Goal: Information Seeking & Learning: Learn about a topic

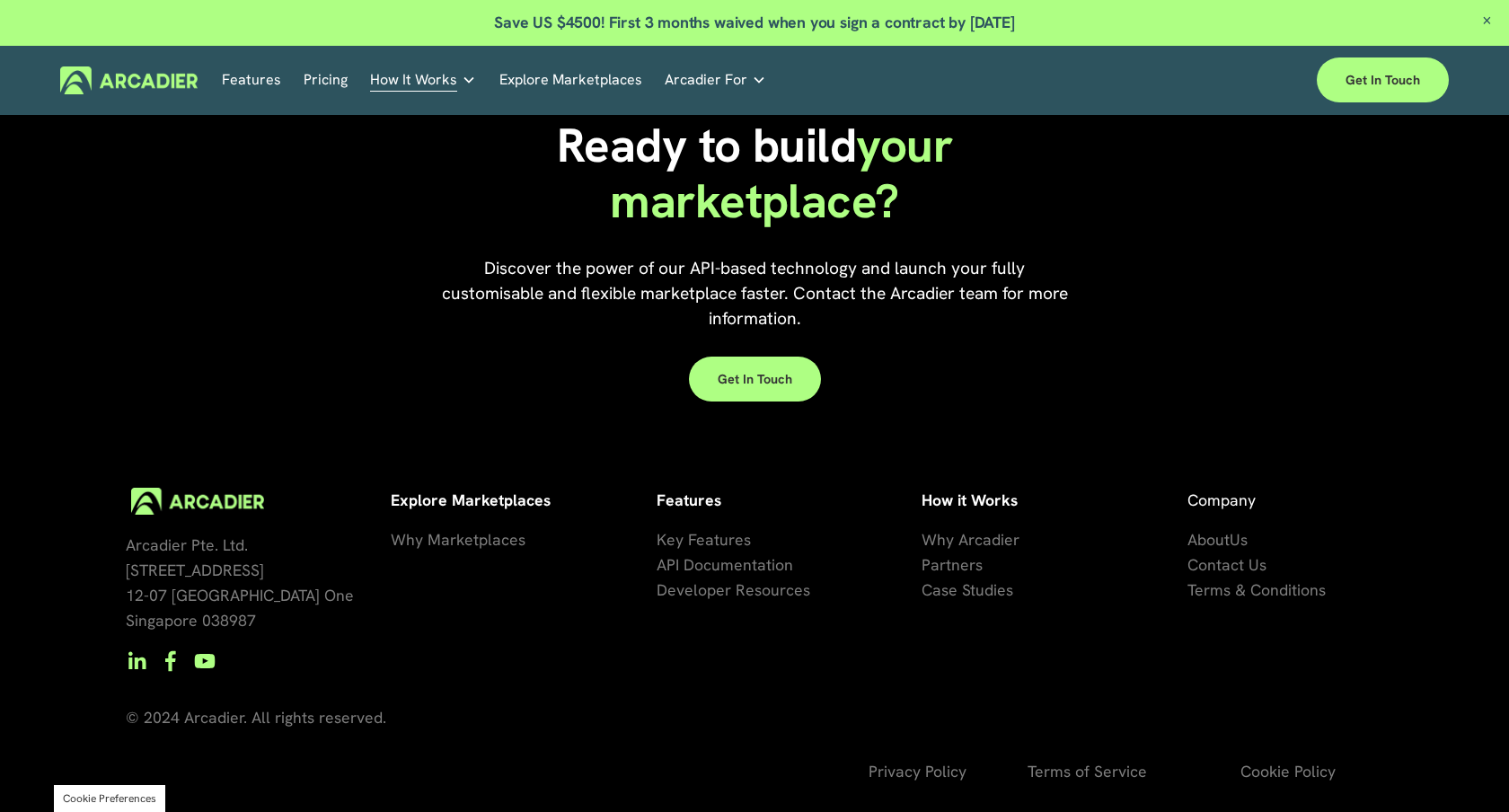
click at [1122, 253] on div "Ready to build your marketplace? Discover the power of our API-based technology…" at bounding box center [754, 259] width 1509 height 300
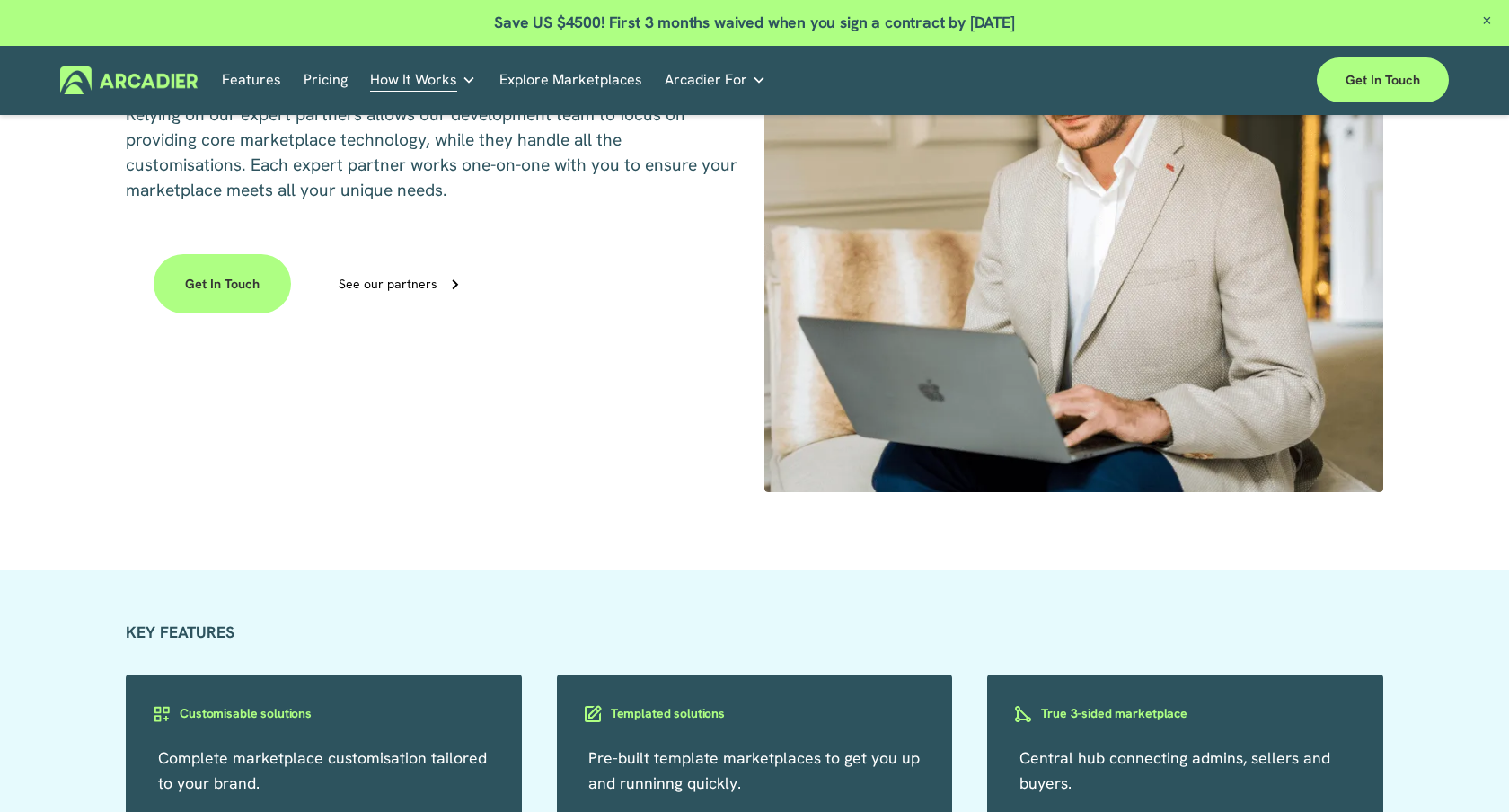
click at [1488, 24] on span "Close Announcement" at bounding box center [1486, 22] width 44 height 44
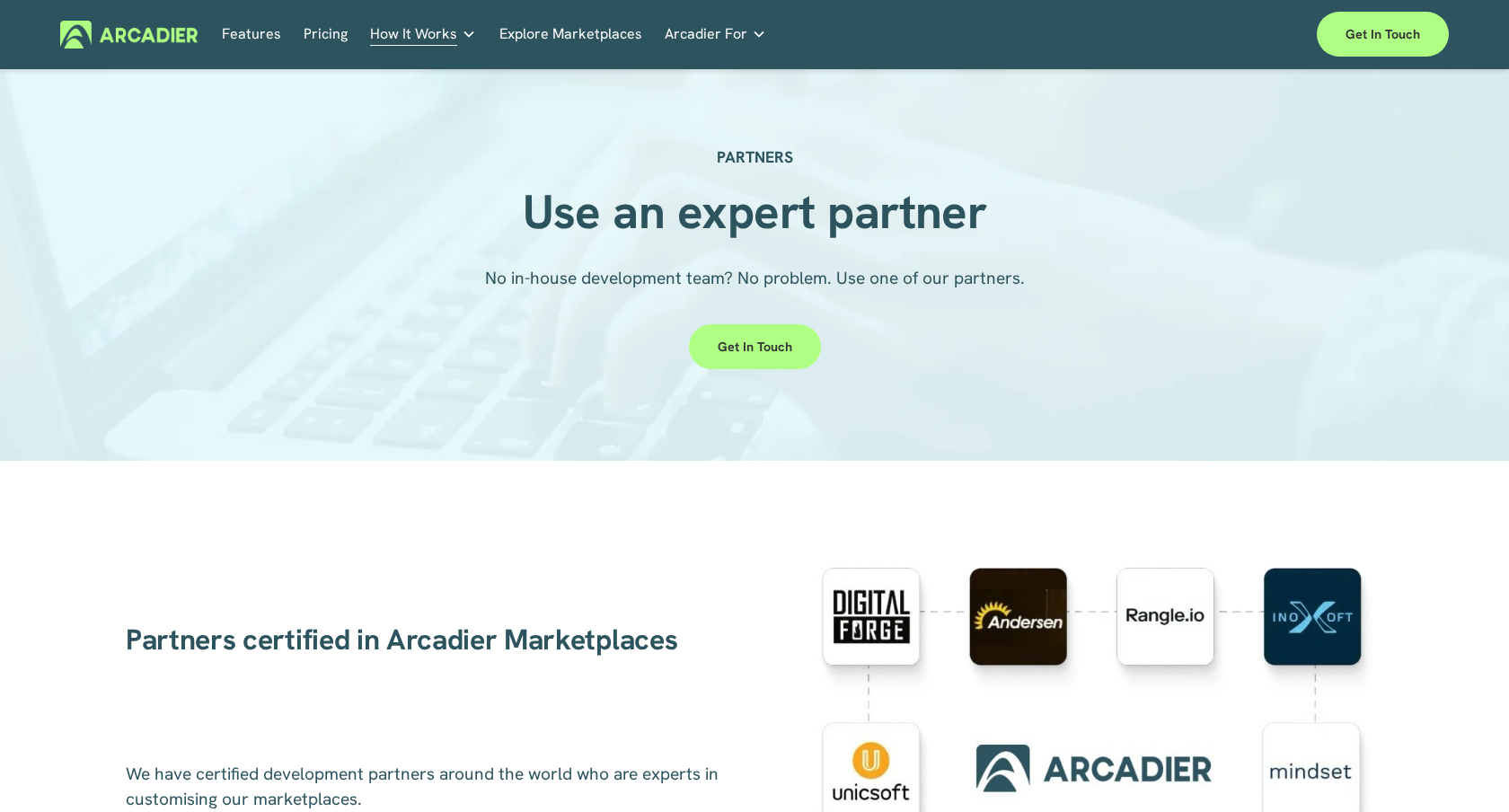
click at [0, 0] on link "Auto Parts We streamline and improve operations through our Auto Parts market p…" at bounding box center [0, 0] width 0 height 0
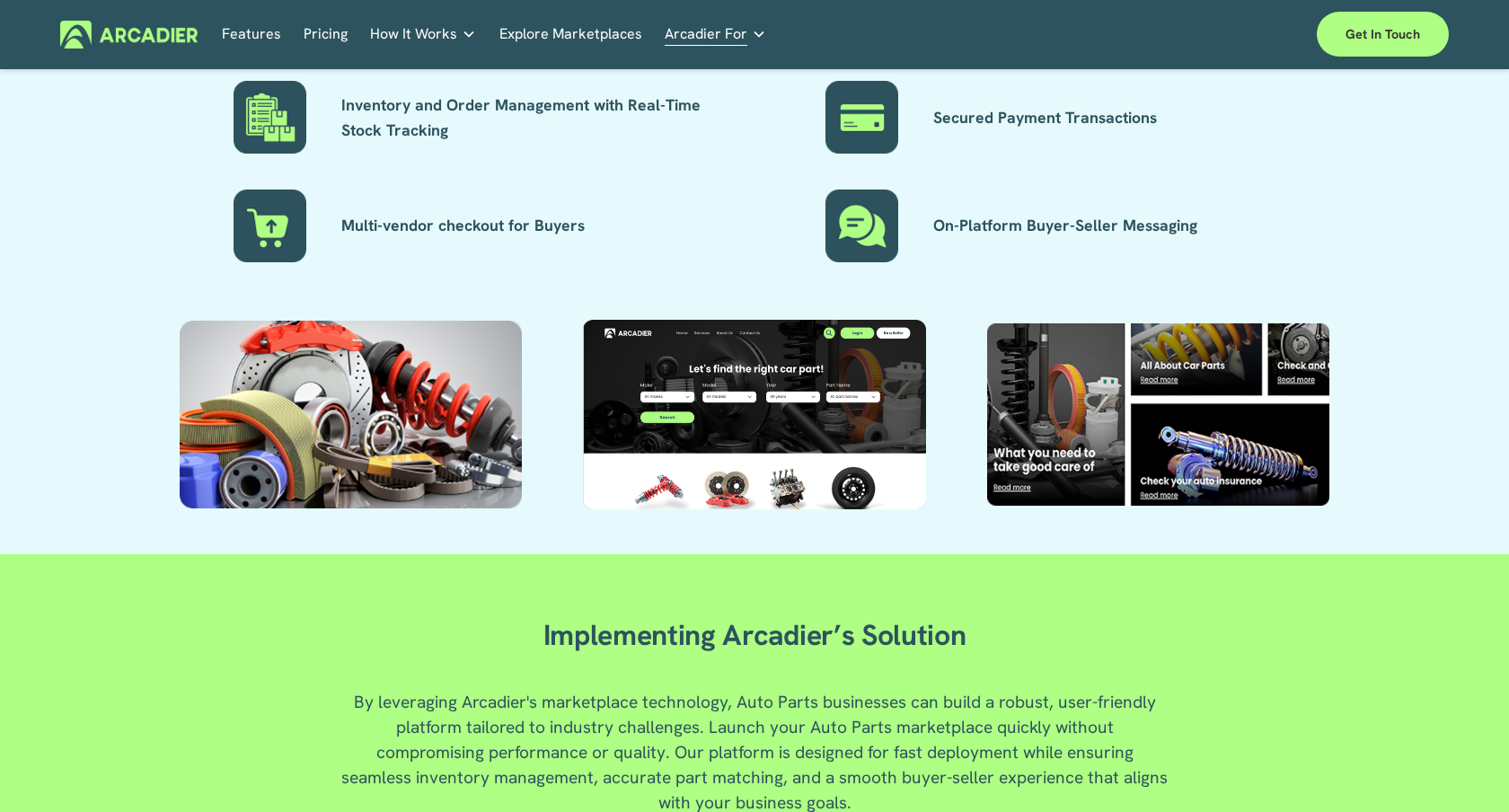
scroll to position [1873, 0]
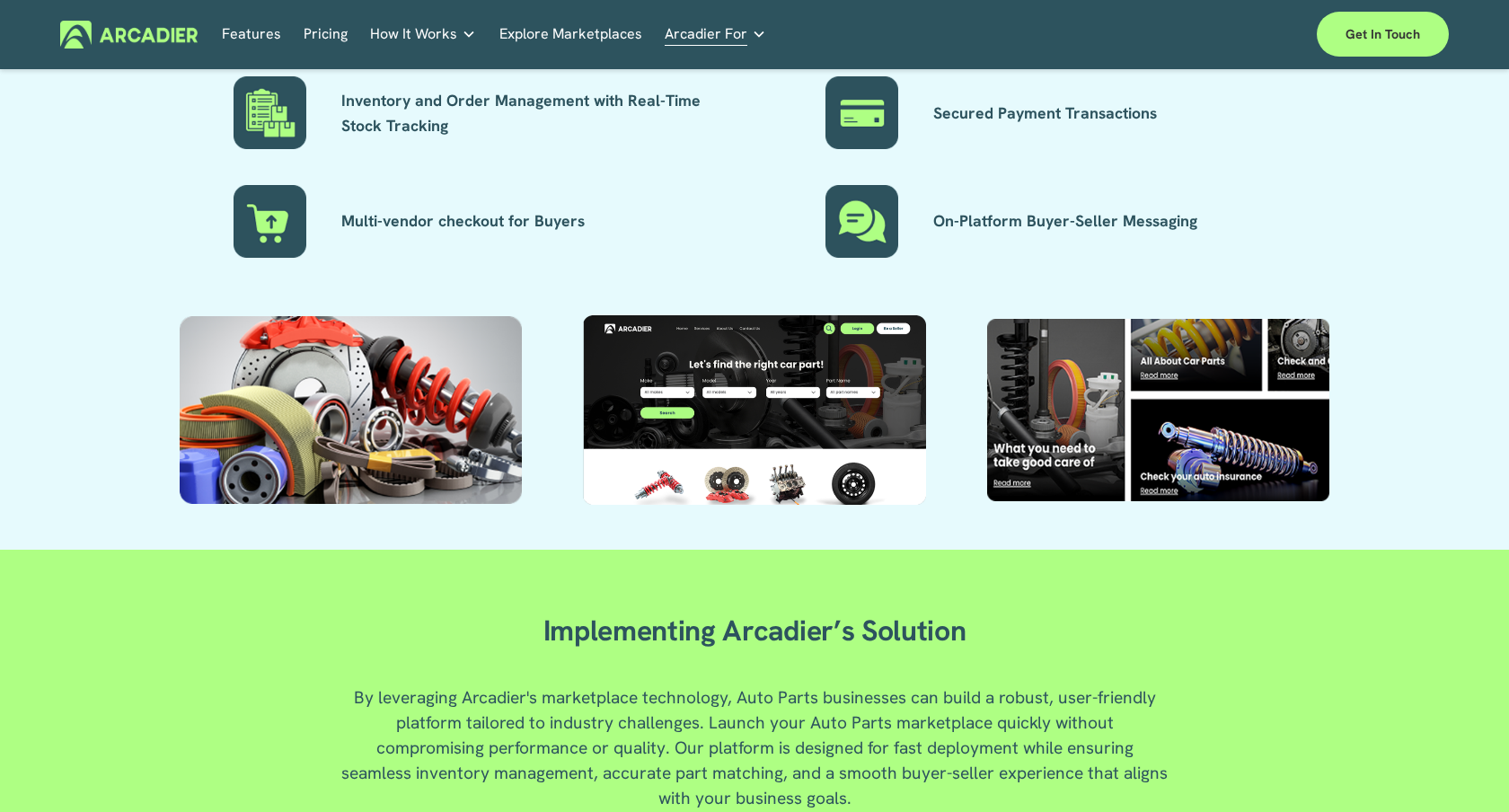
click at [749, 470] on div at bounding box center [754, 410] width 345 height 190
click at [732, 437] on div at bounding box center [754, 410] width 345 height 190
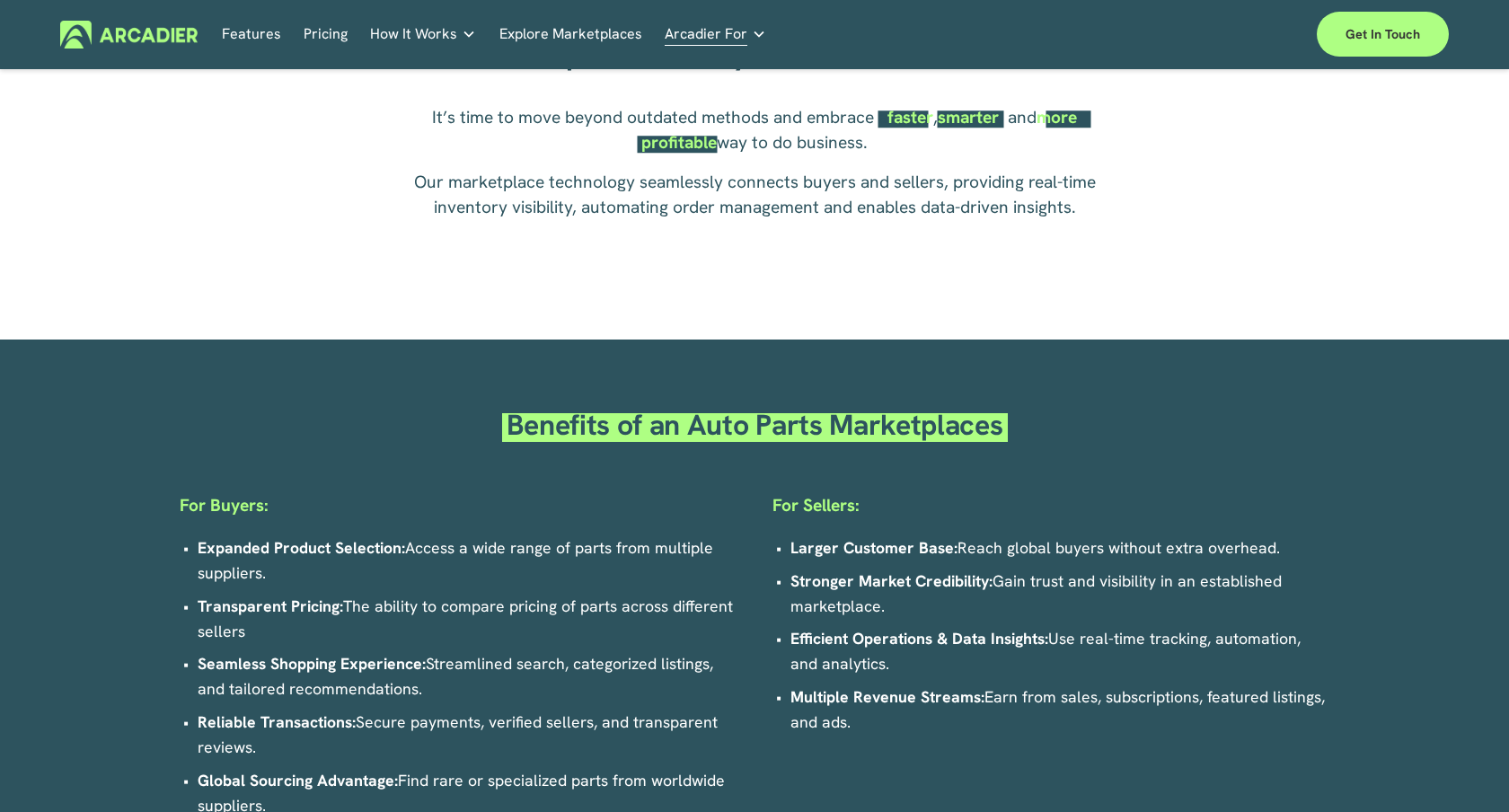
scroll to position [0, 0]
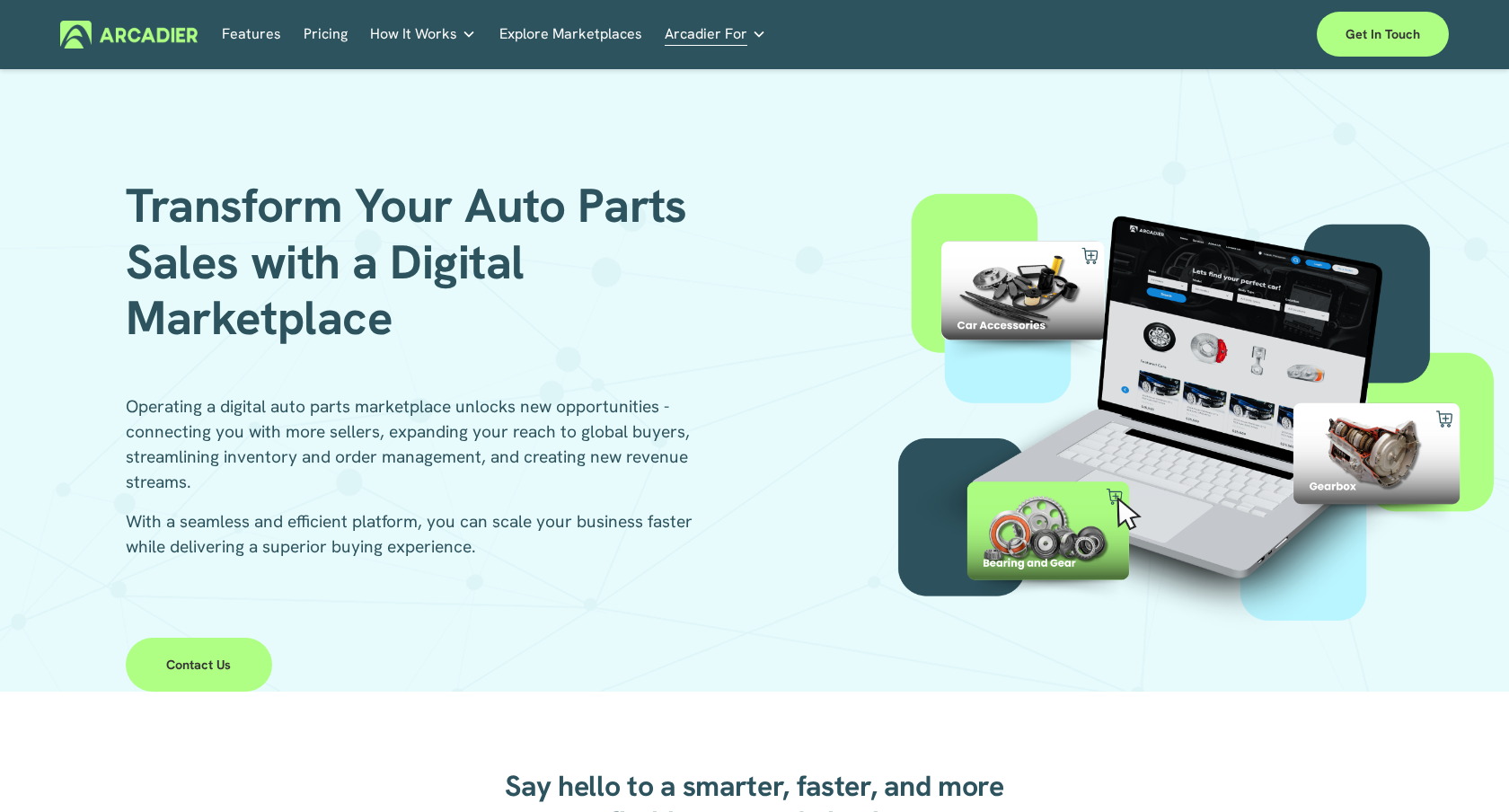
click at [320, 32] on link "Pricing" at bounding box center [325, 35] width 44 height 28
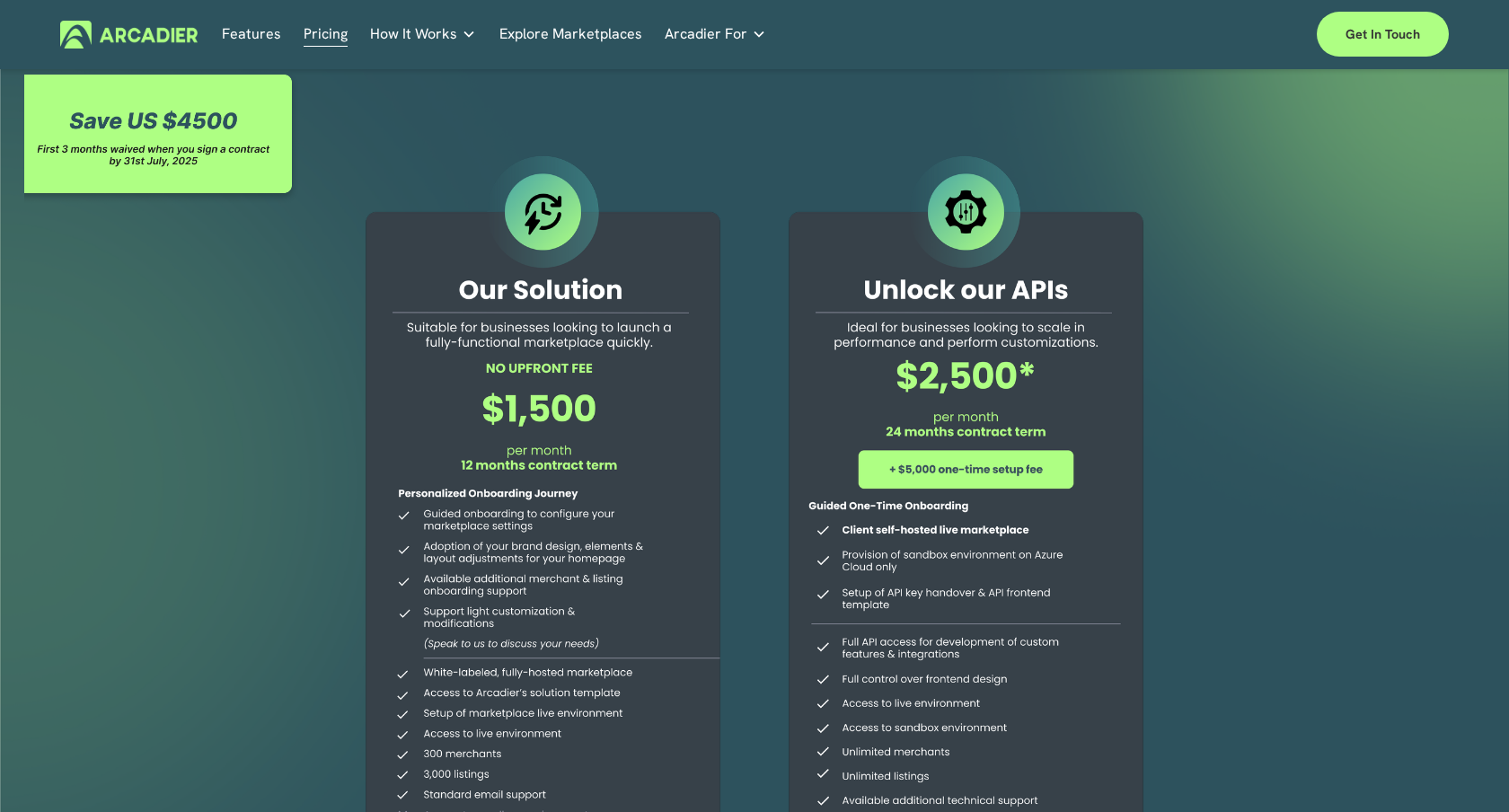
click at [256, 36] on link "Features" at bounding box center [251, 35] width 59 height 28
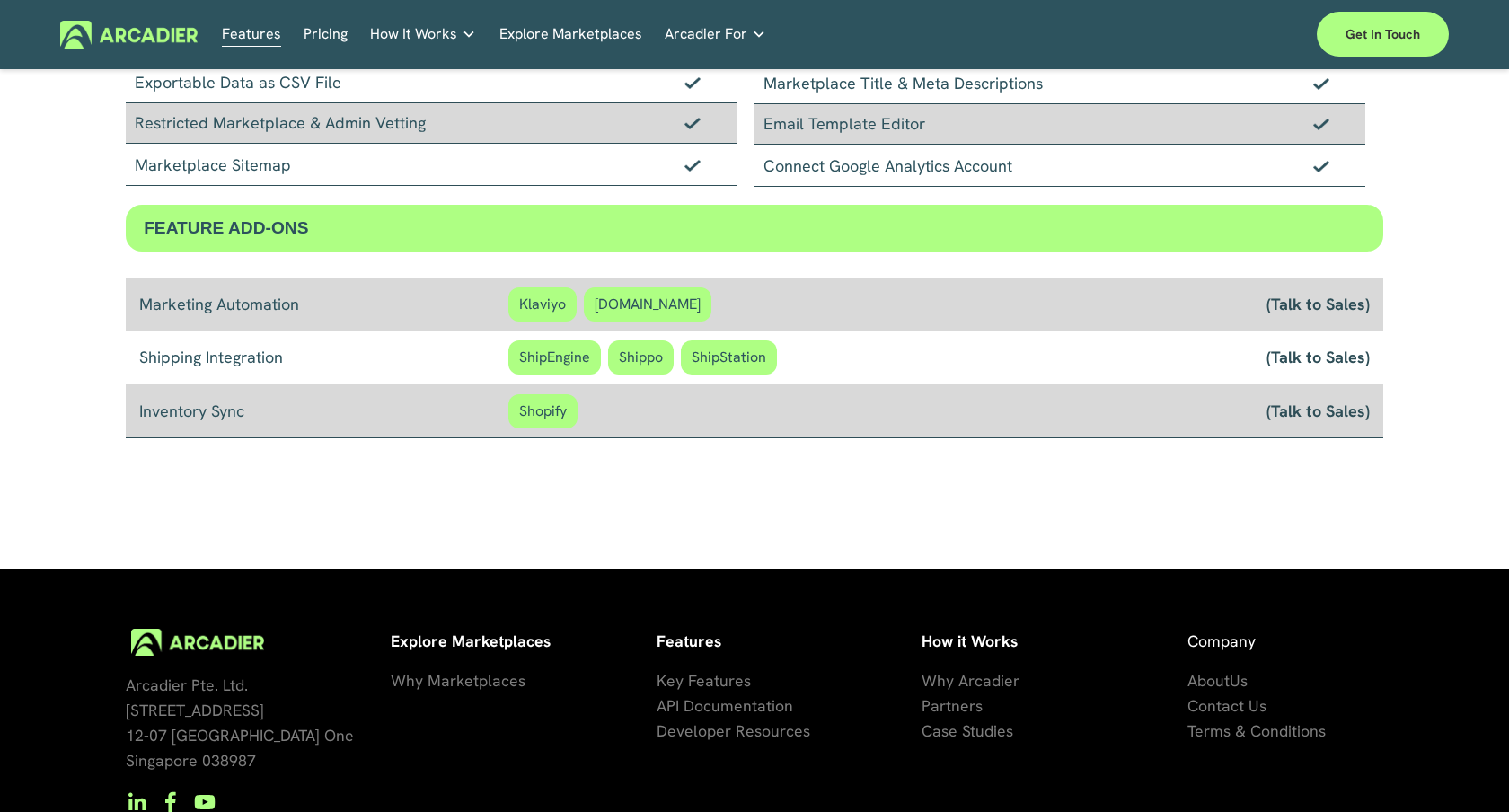
scroll to position [1391, 0]
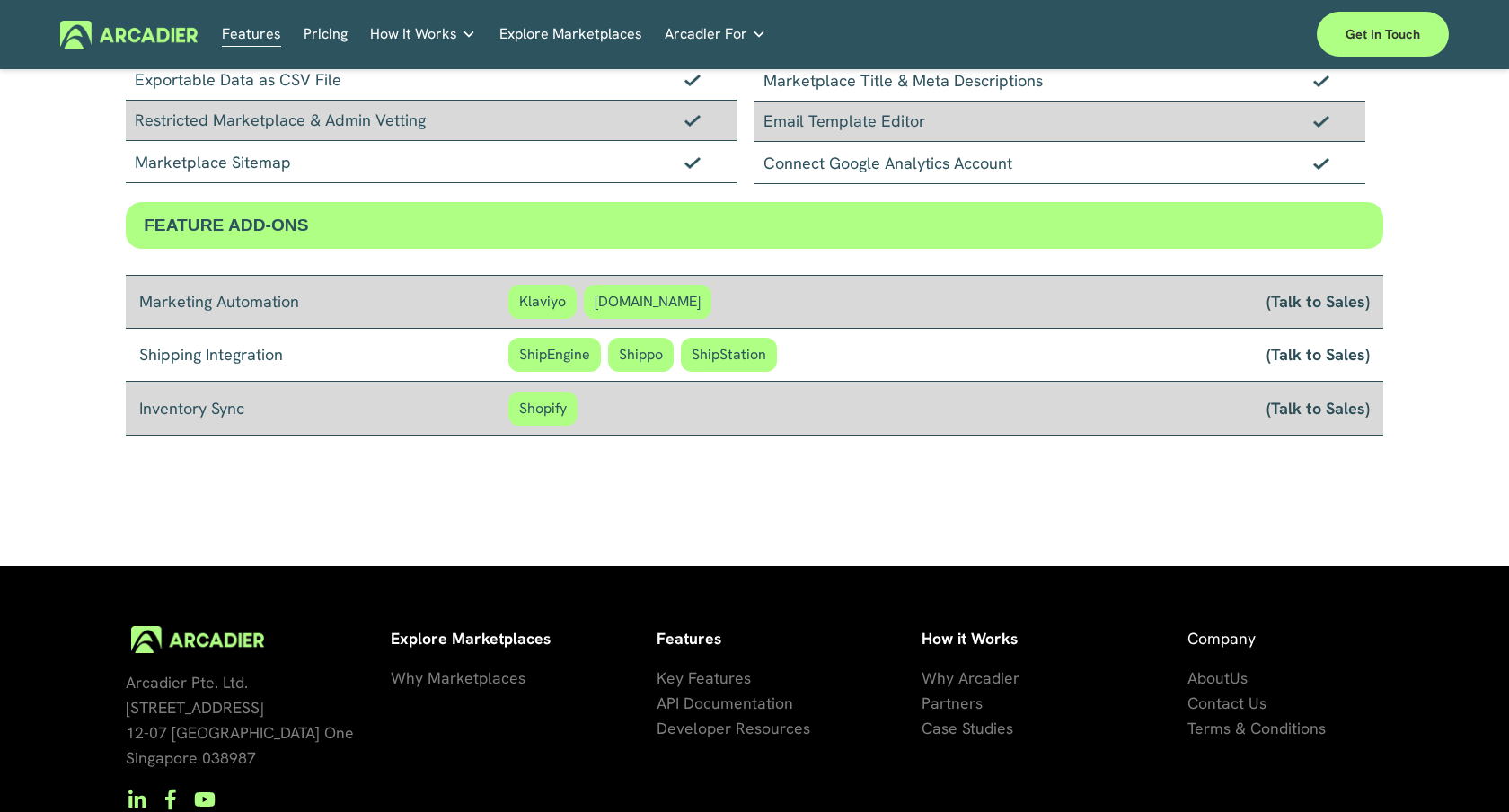
click at [550, 406] on span "Shopify" at bounding box center [543, 408] width 69 height 34
click at [1301, 411] on link "(Talk to Sales)" at bounding box center [1318, 407] width 103 height 22
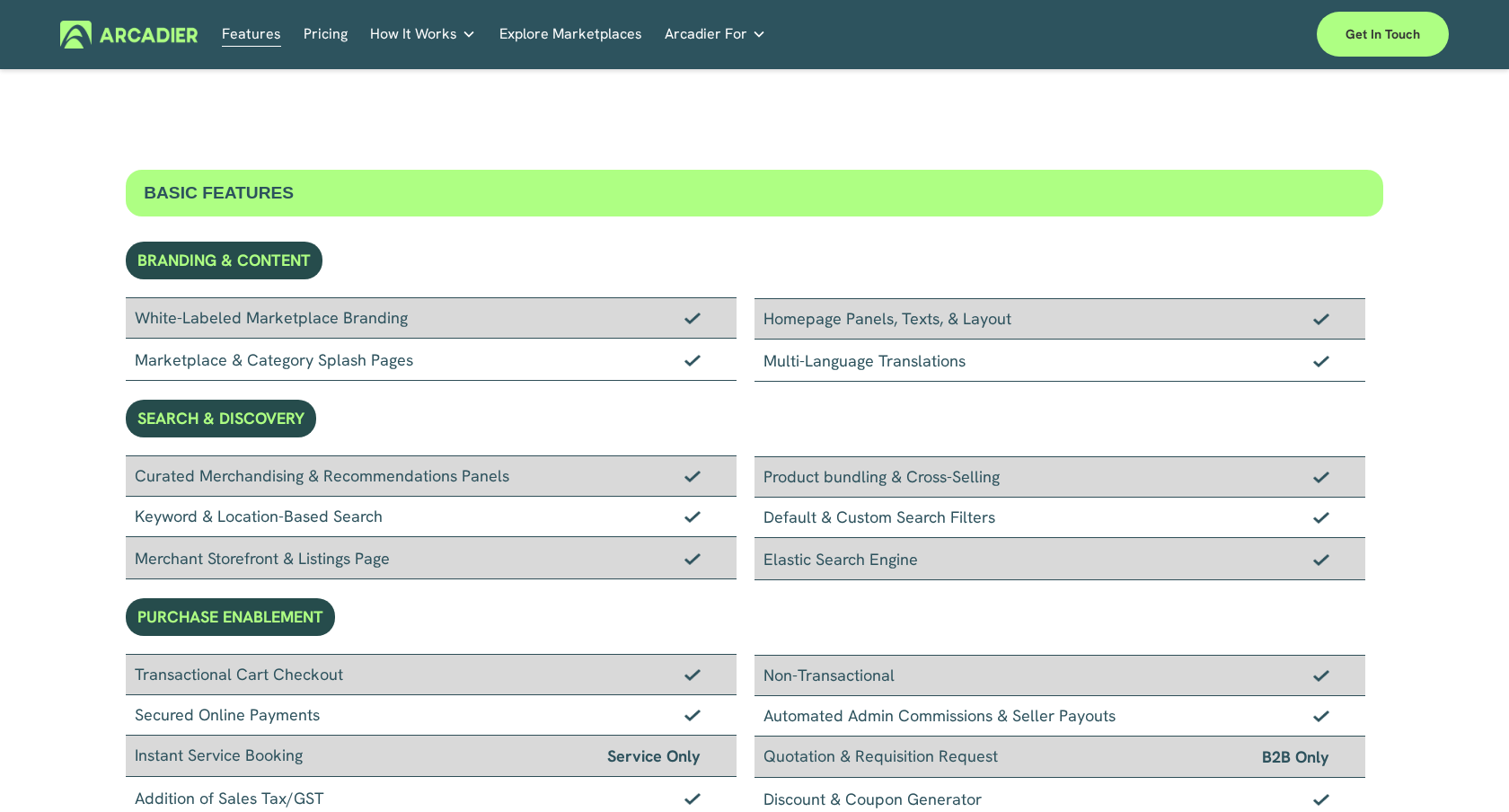
click at [138, 50] on div "Features Pricing How It Works Partners" at bounding box center [754, 34] width 1389 height 45
click at [135, 27] on img at bounding box center [129, 35] width 137 height 28
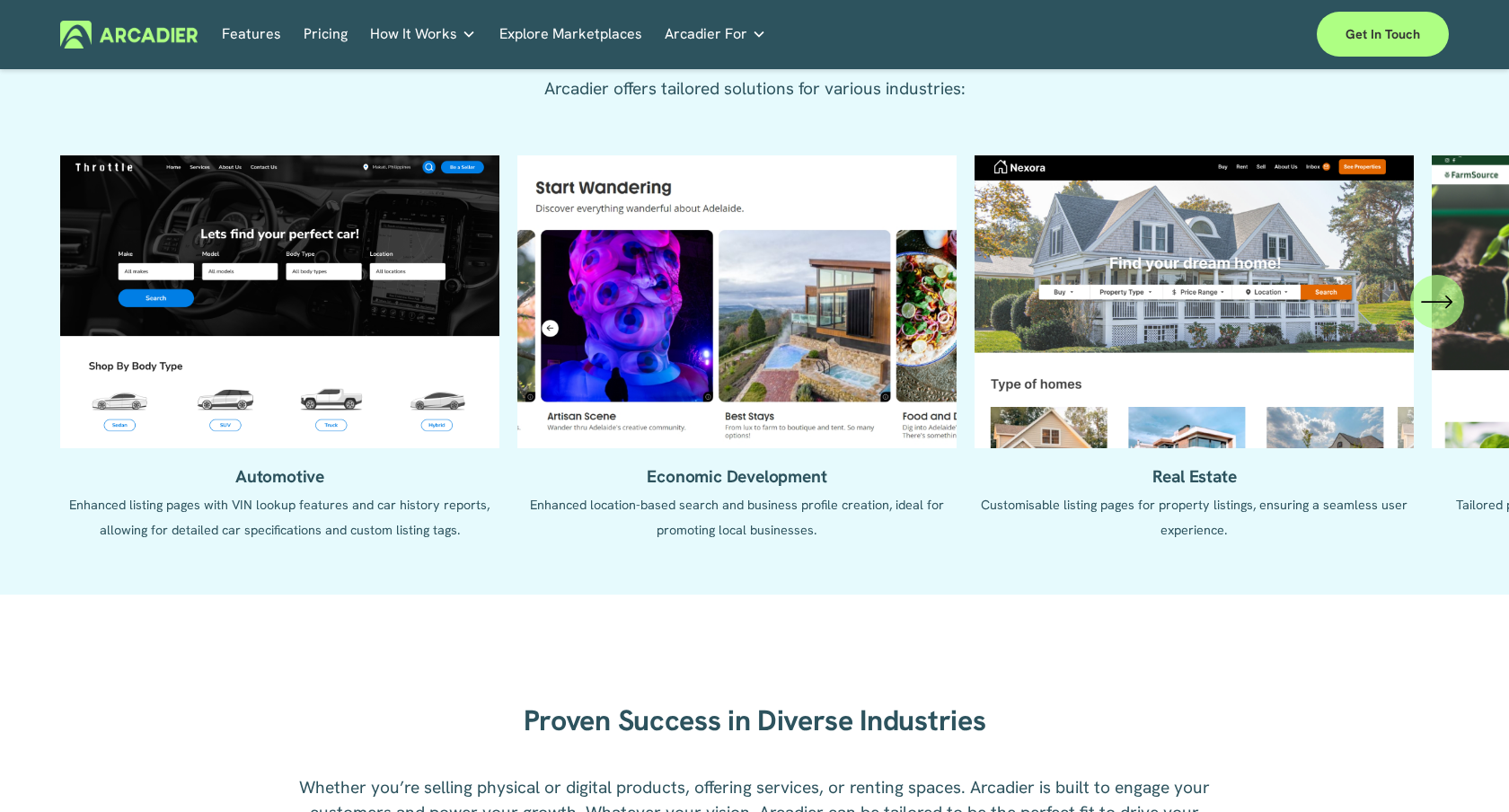
scroll to position [1788, 0]
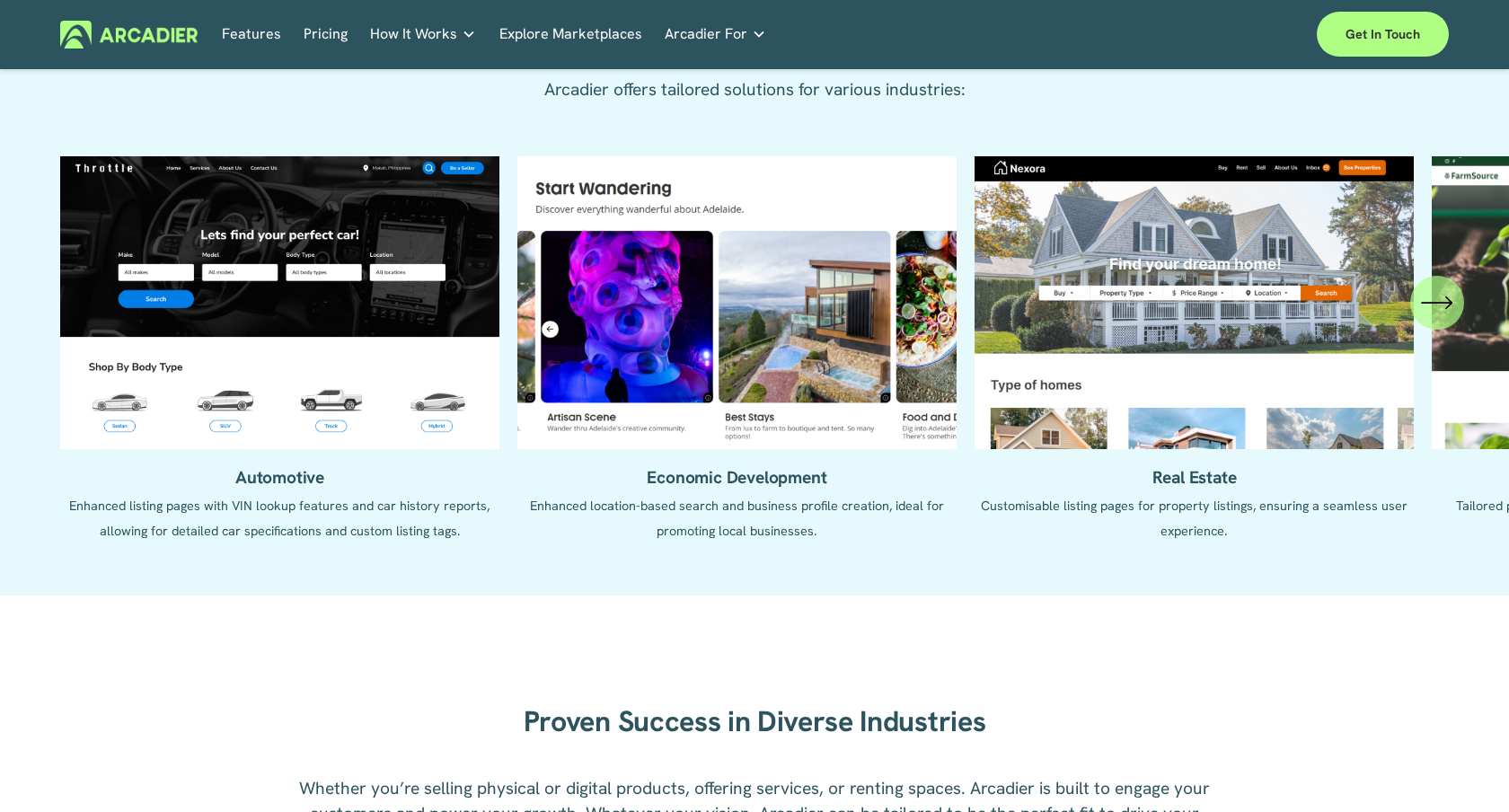
click at [1450, 305] on icon "\a \a \a Next\a \a" at bounding box center [1437, 302] width 32 height 32
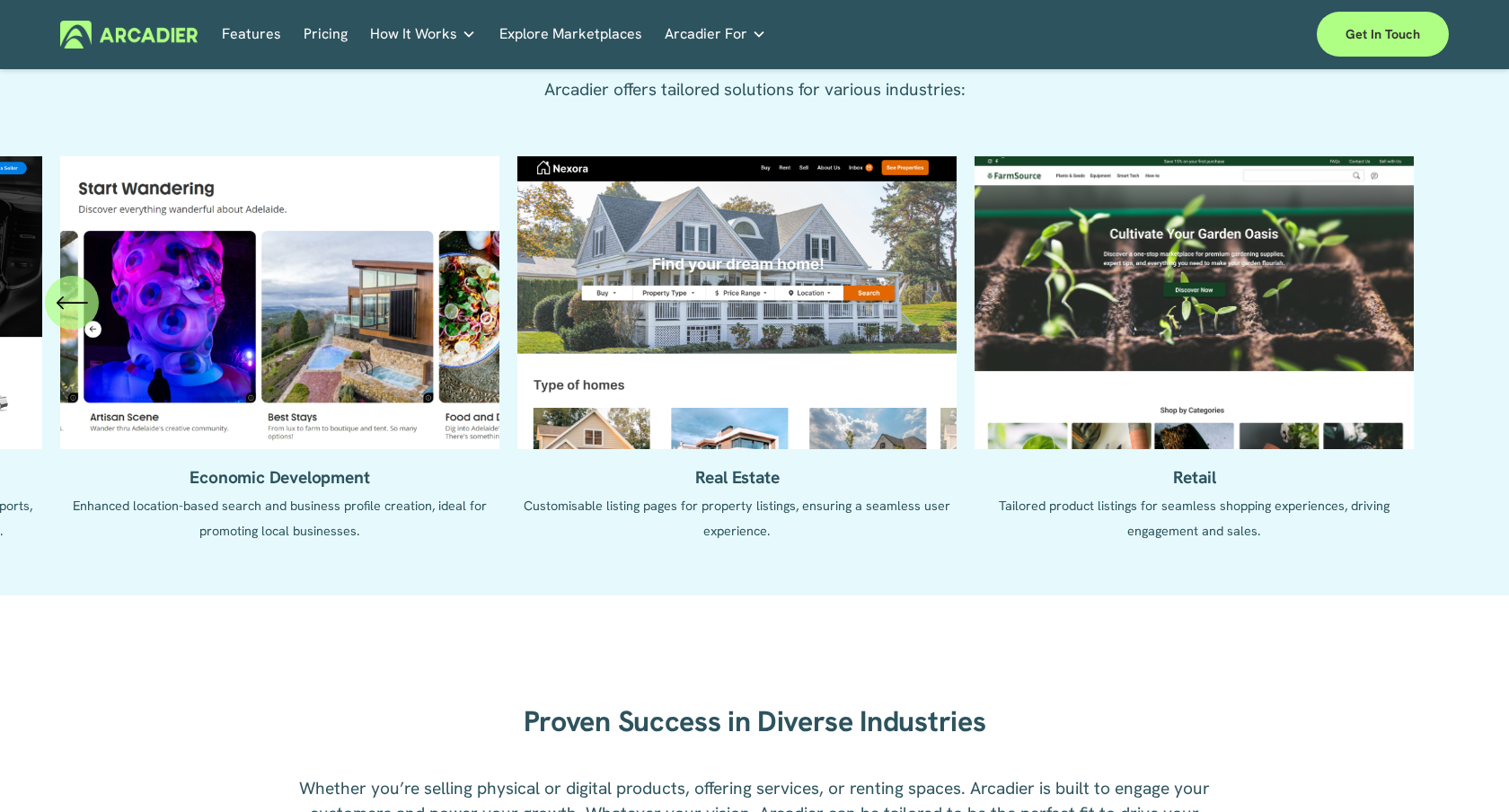
click at [66, 312] on icon "\a \a Previous\a \a \a" at bounding box center [71, 302] width 32 height 32
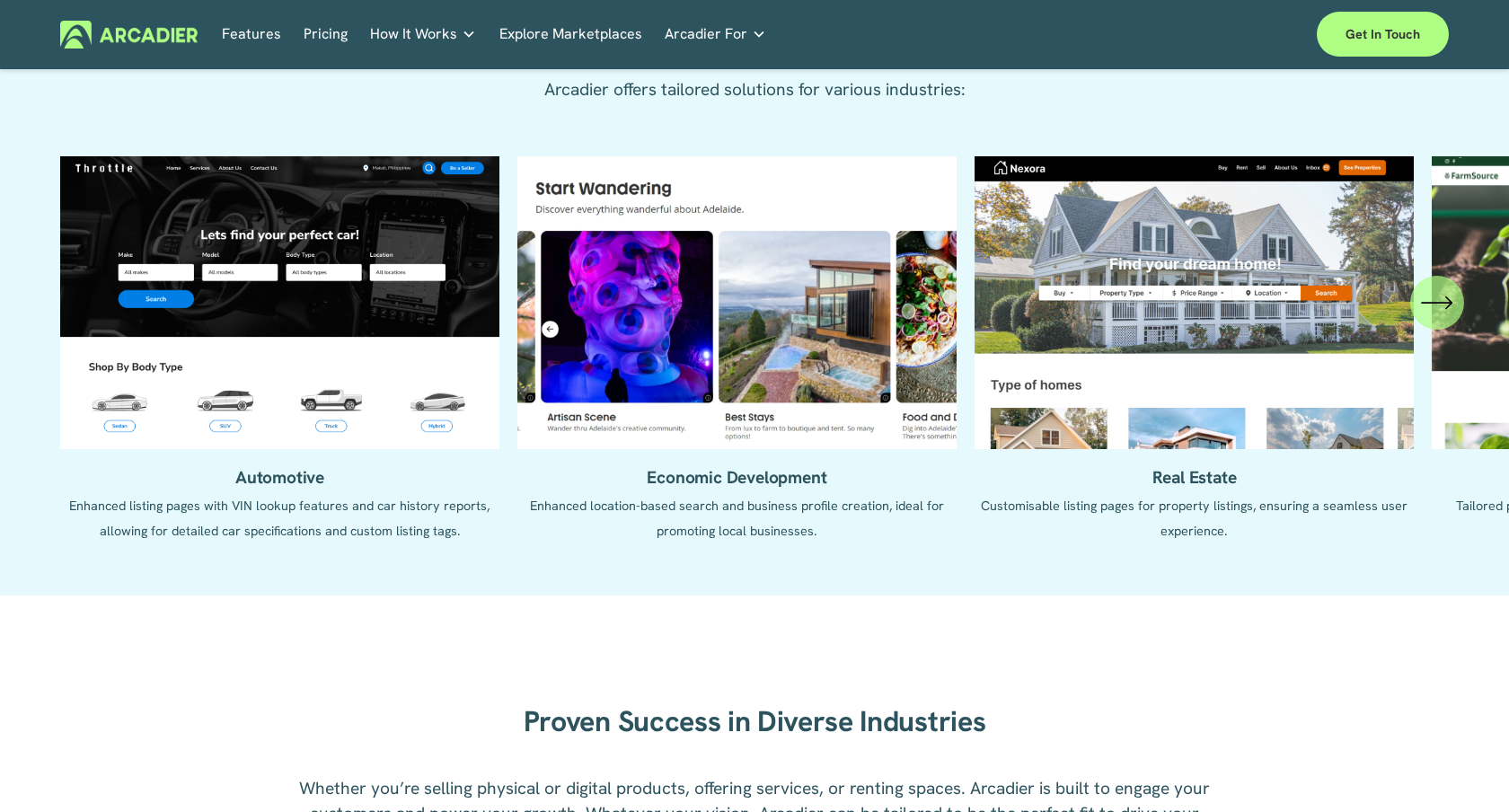
click at [549, 47] on link "Explore Marketplaces" at bounding box center [571, 35] width 143 height 28
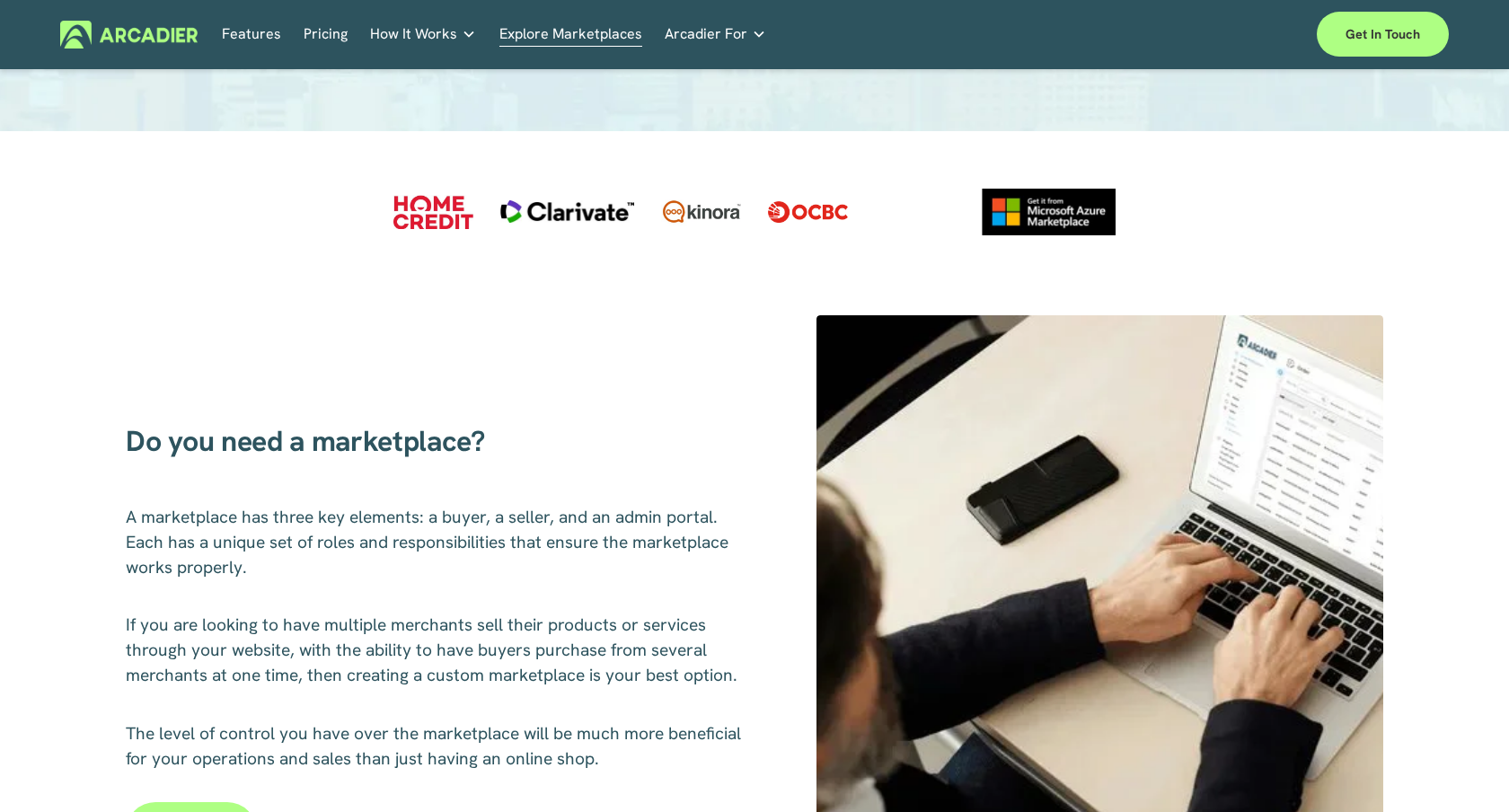
scroll to position [481, 0]
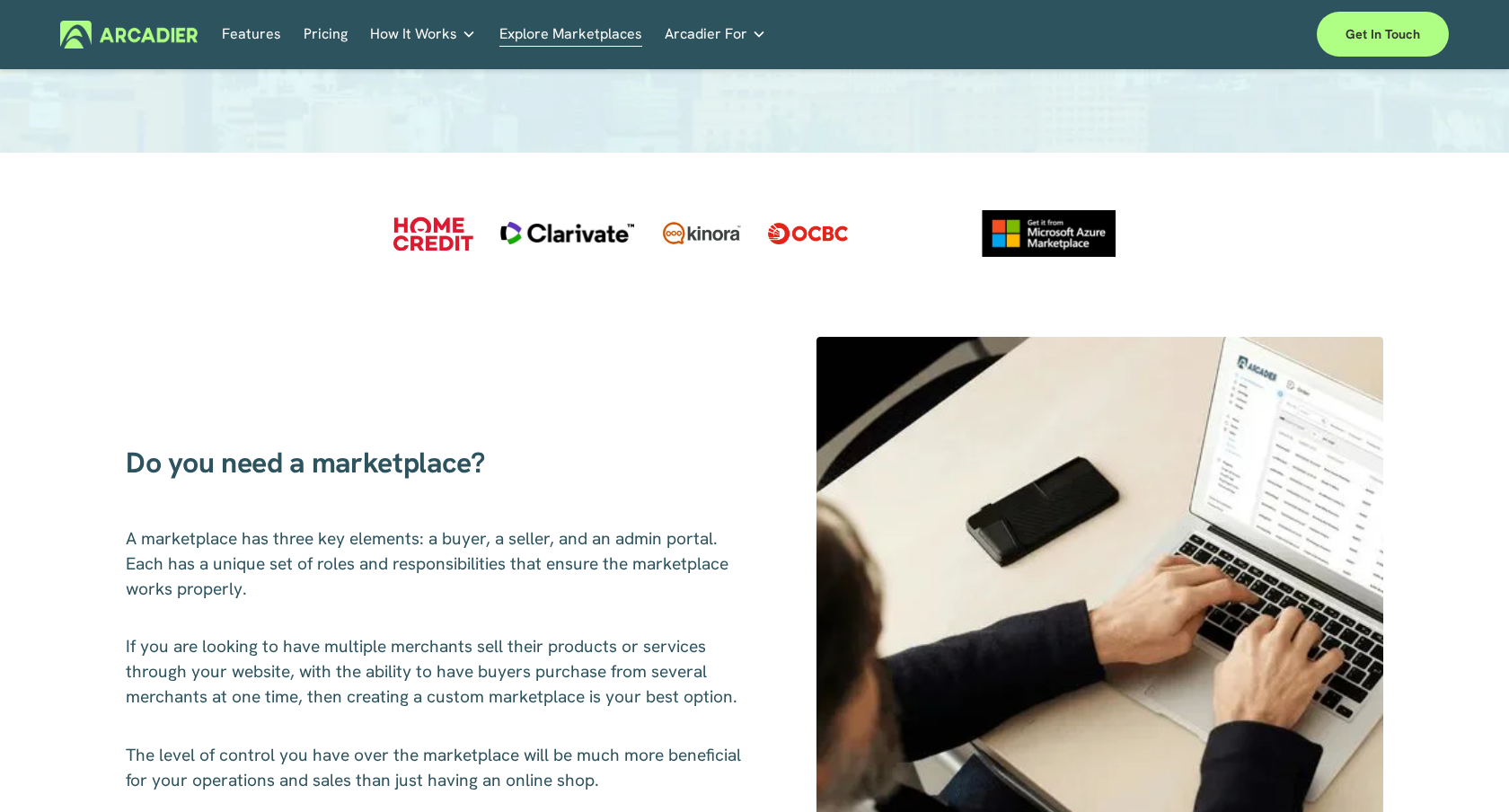
click at [1016, 316] on div "Do you need a marketplace? A marketplace has three key elements: a buyer, a sel…" at bounding box center [754, 677] width 1509 height 780
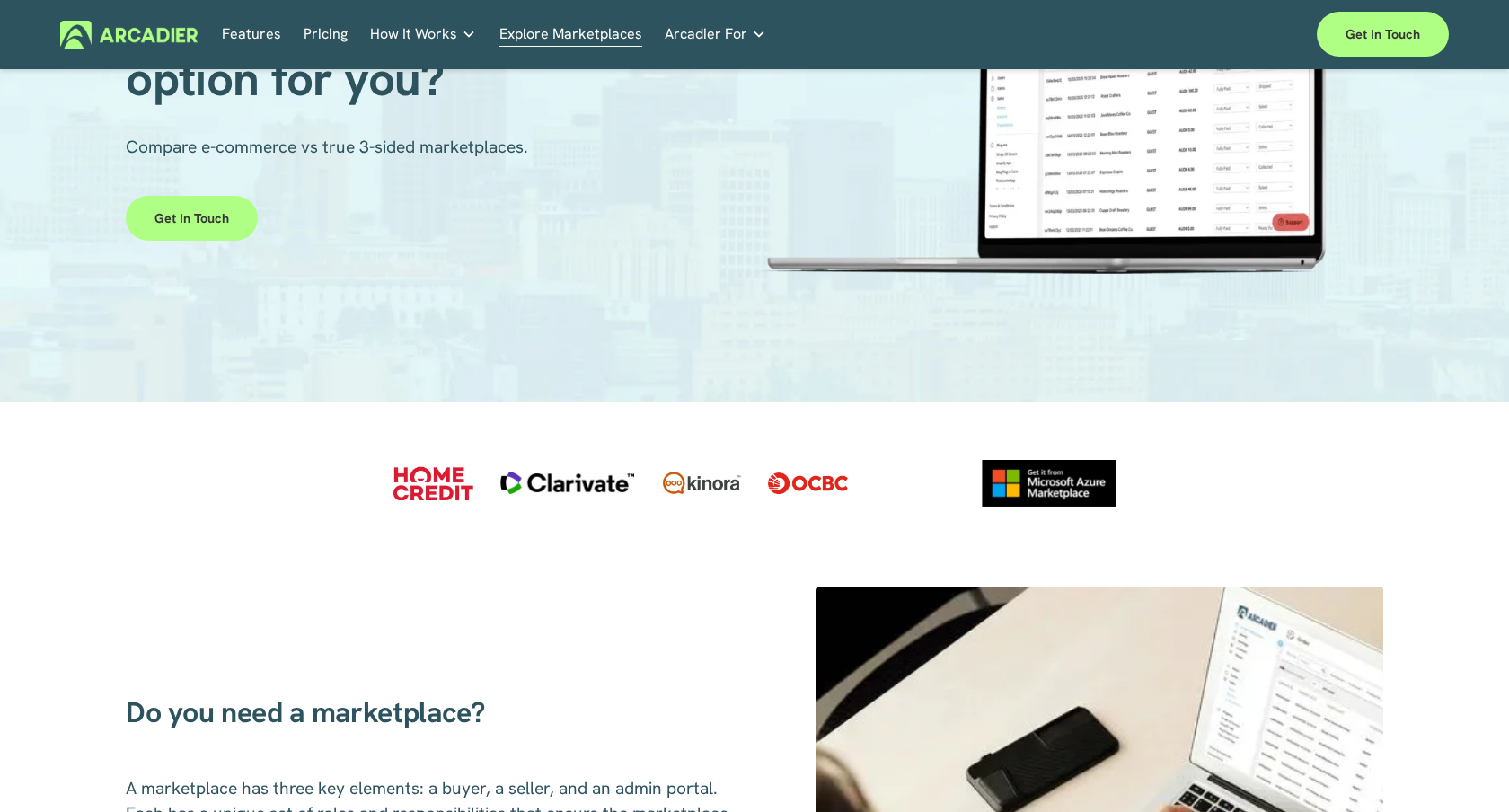
scroll to position [0, 0]
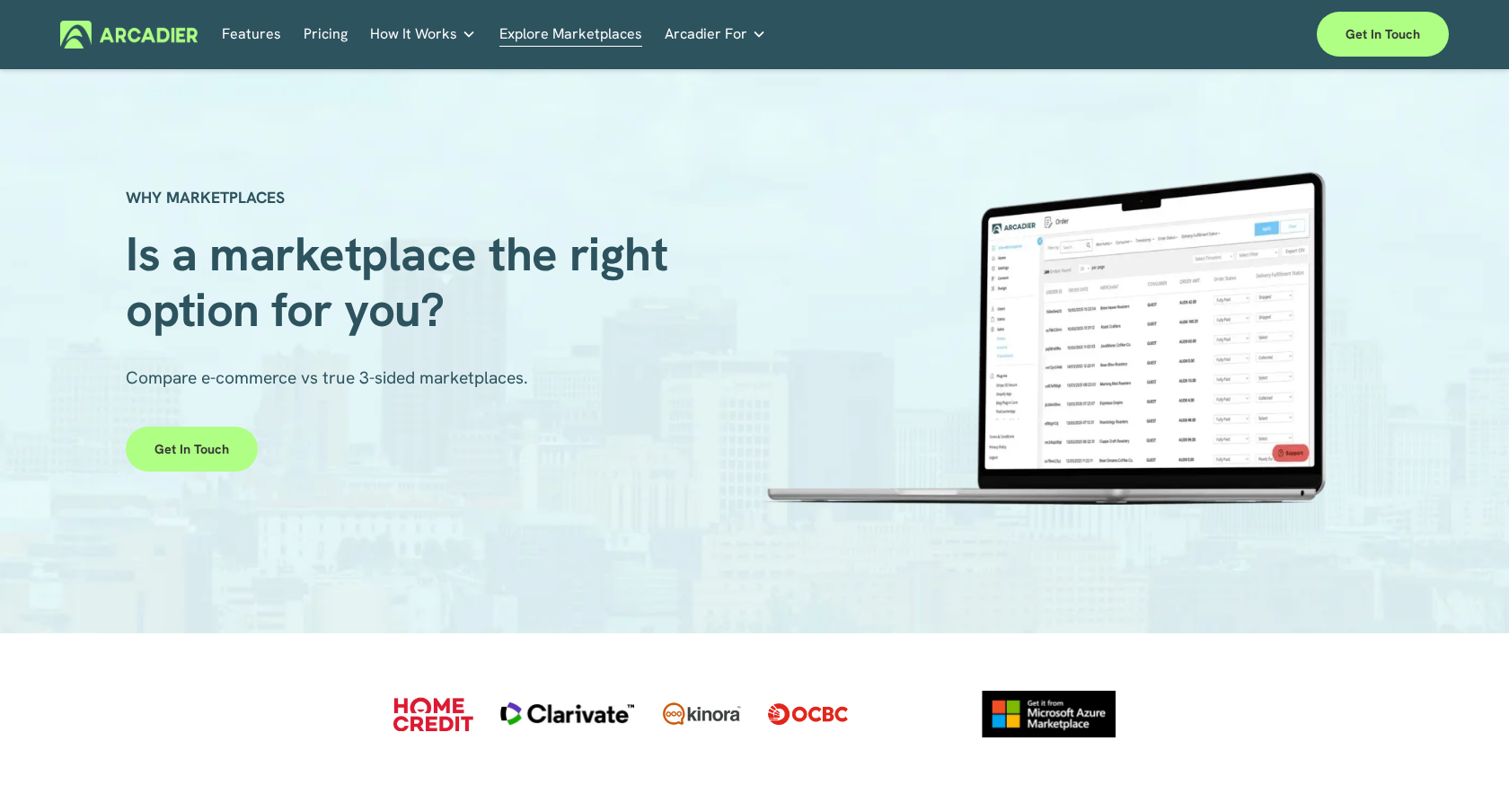
click at [106, 28] on img at bounding box center [129, 35] width 137 height 28
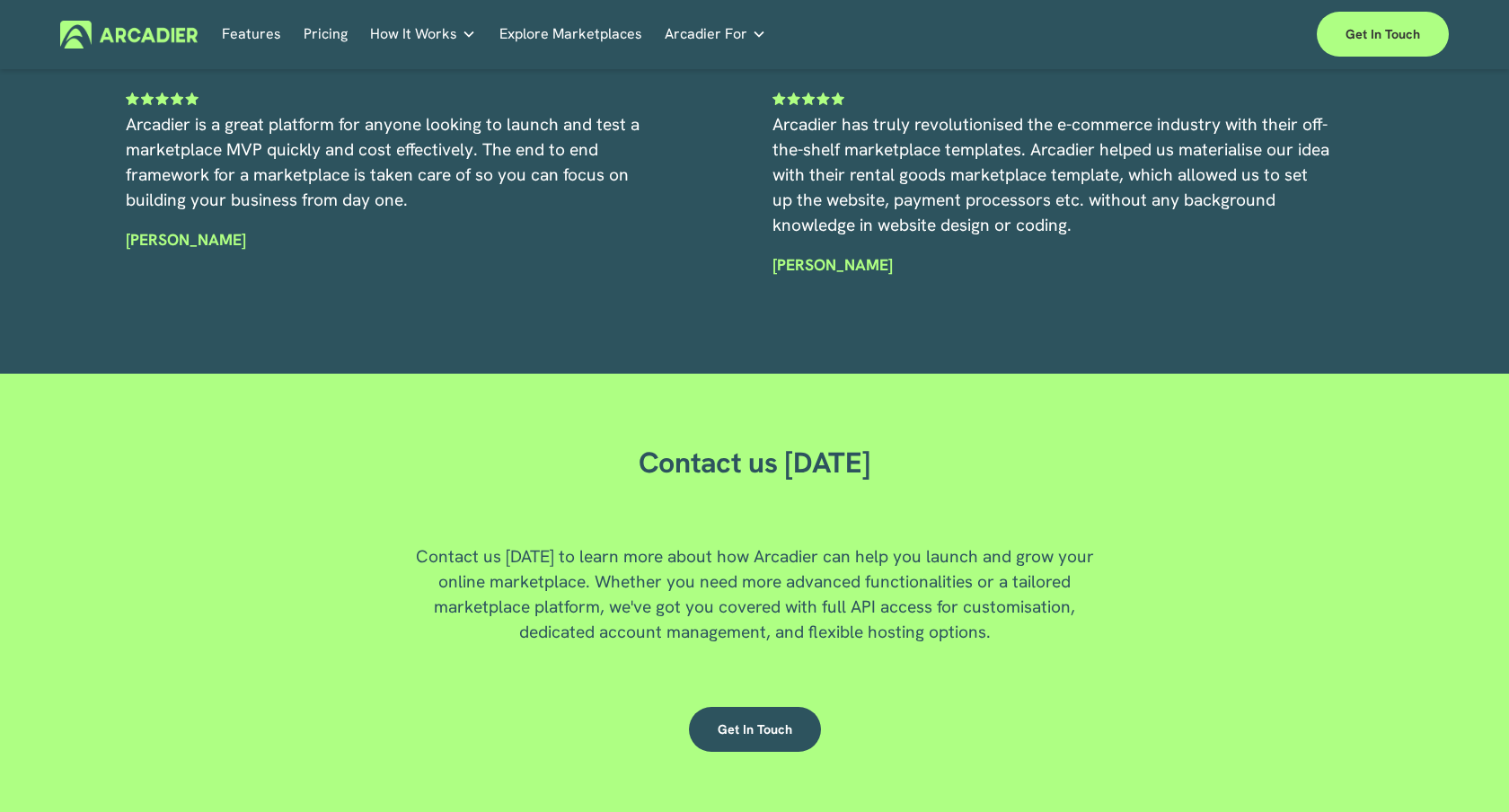
scroll to position [4759, 0]
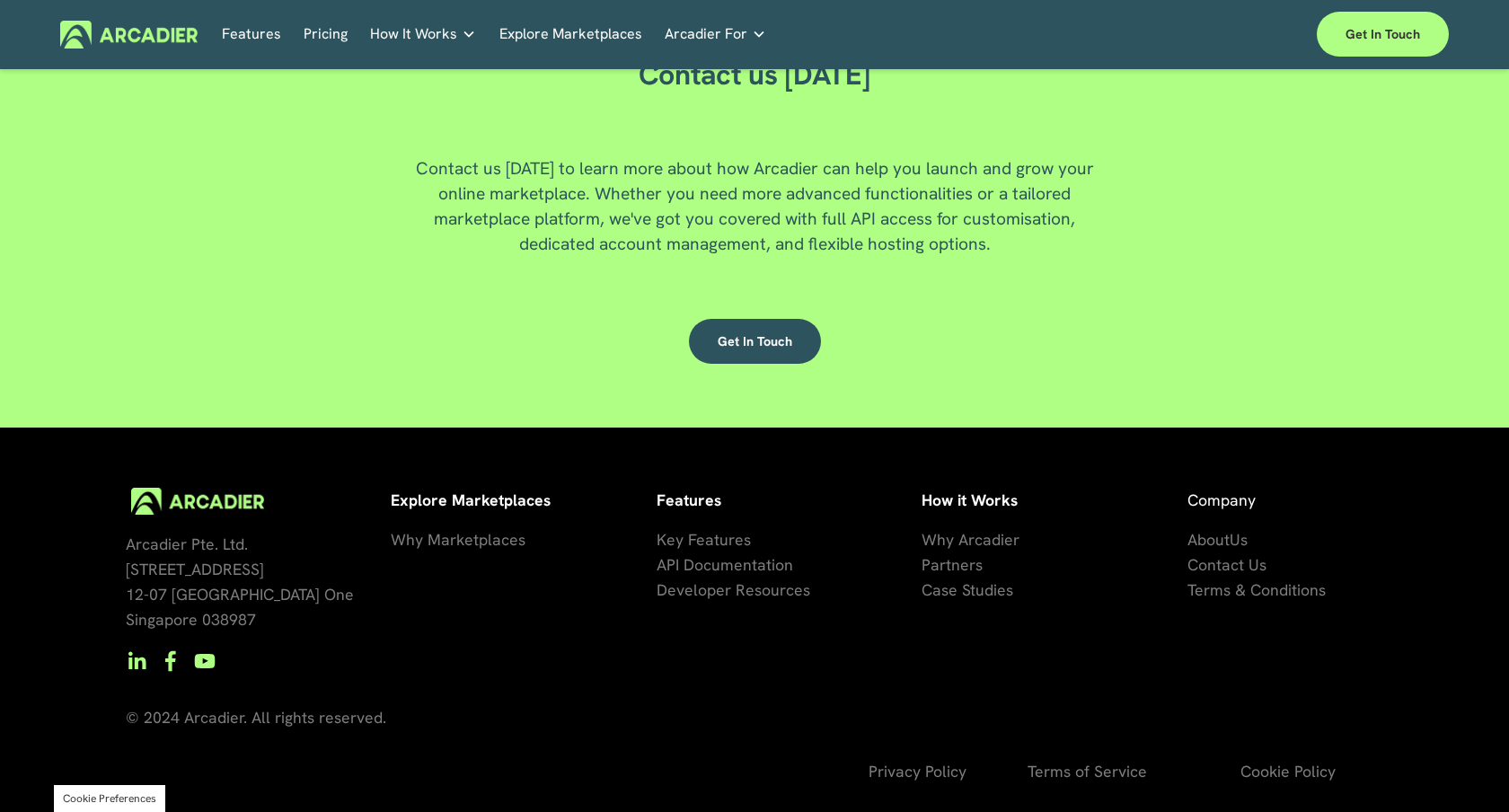
click at [964, 567] on span "artners" at bounding box center [956, 564] width 52 height 21
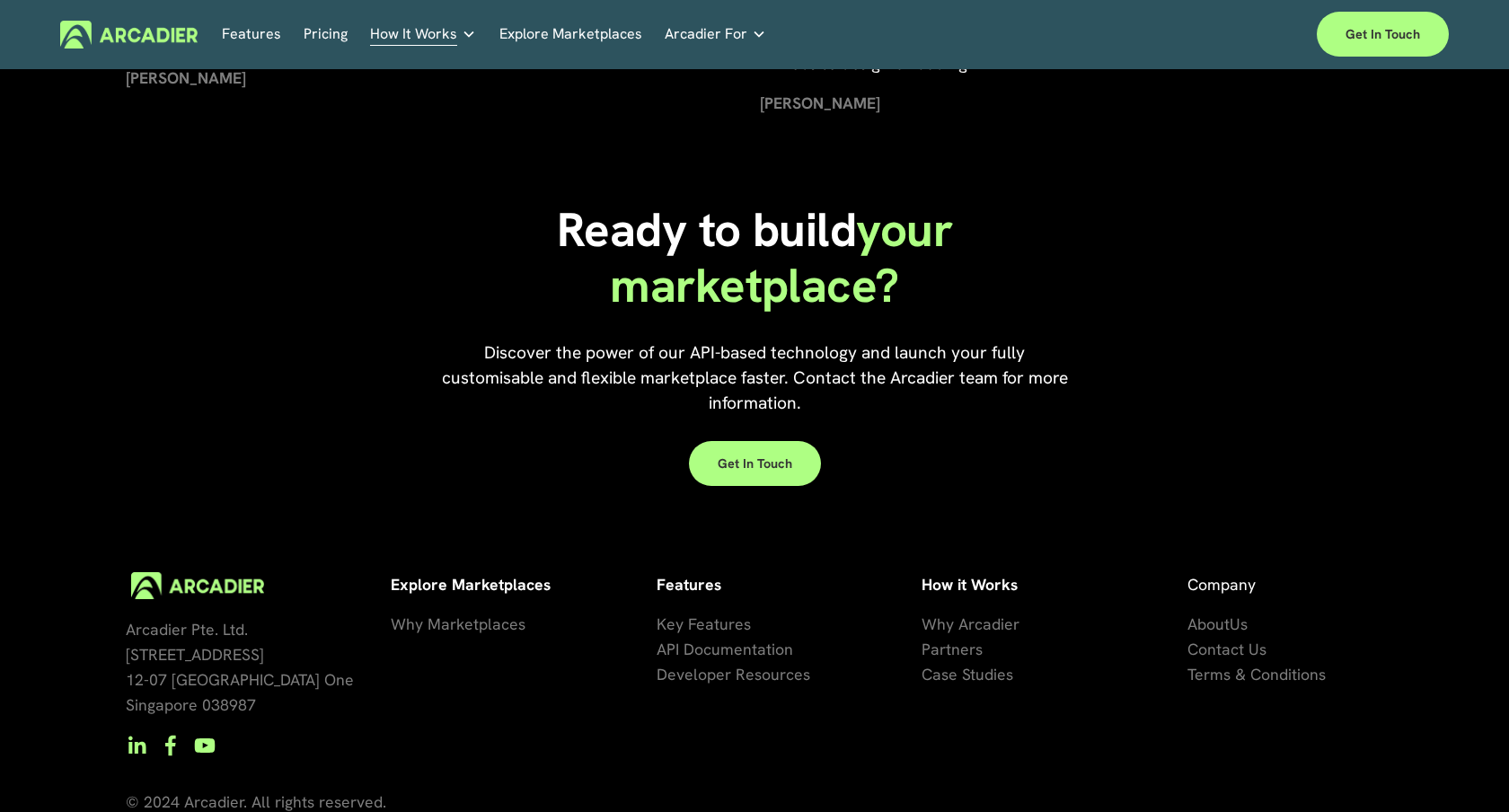
scroll to position [2746, 0]
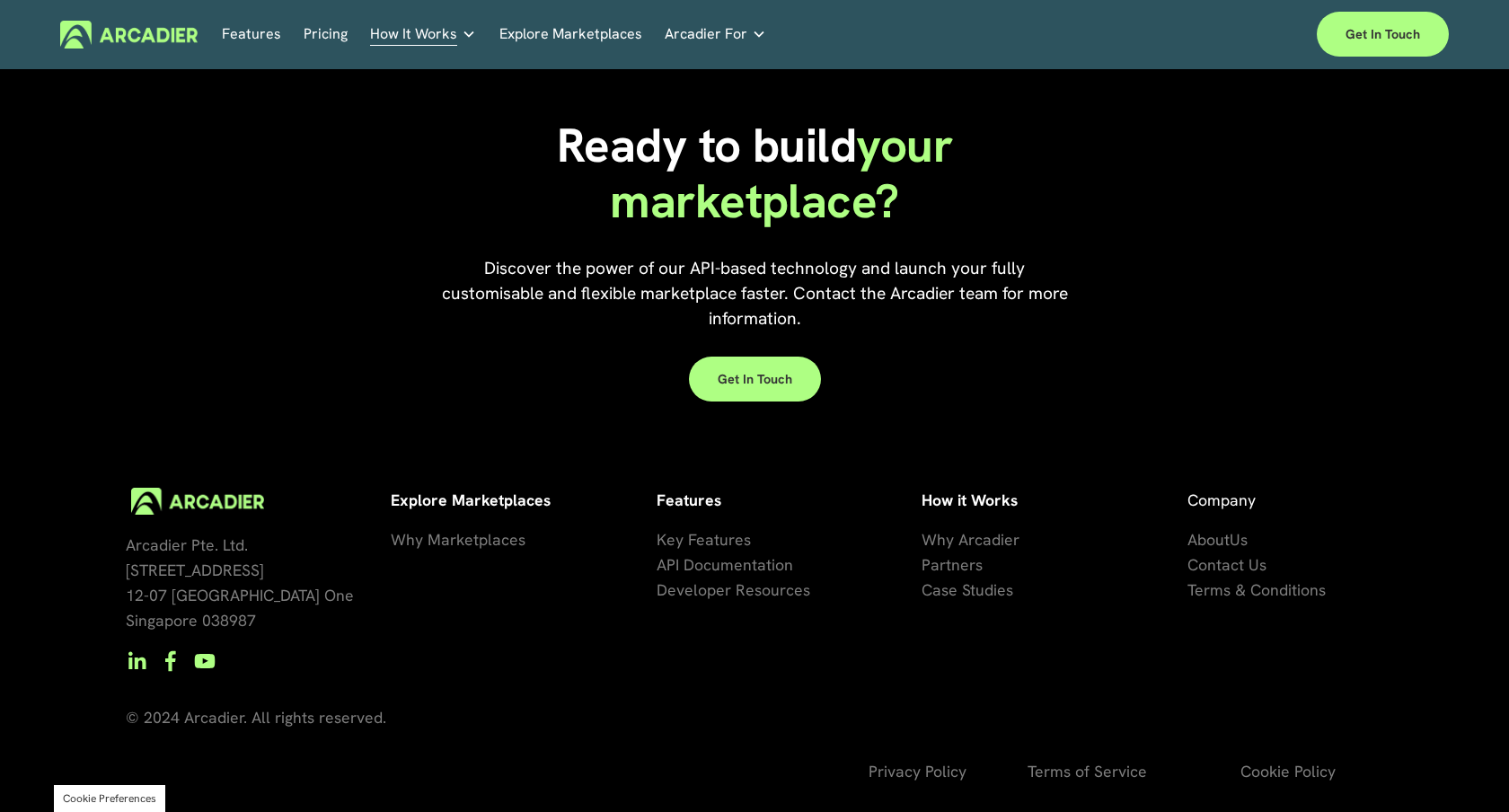
click at [977, 593] on span "se Studies" at bounding box center [978, 590] width 72 height 21
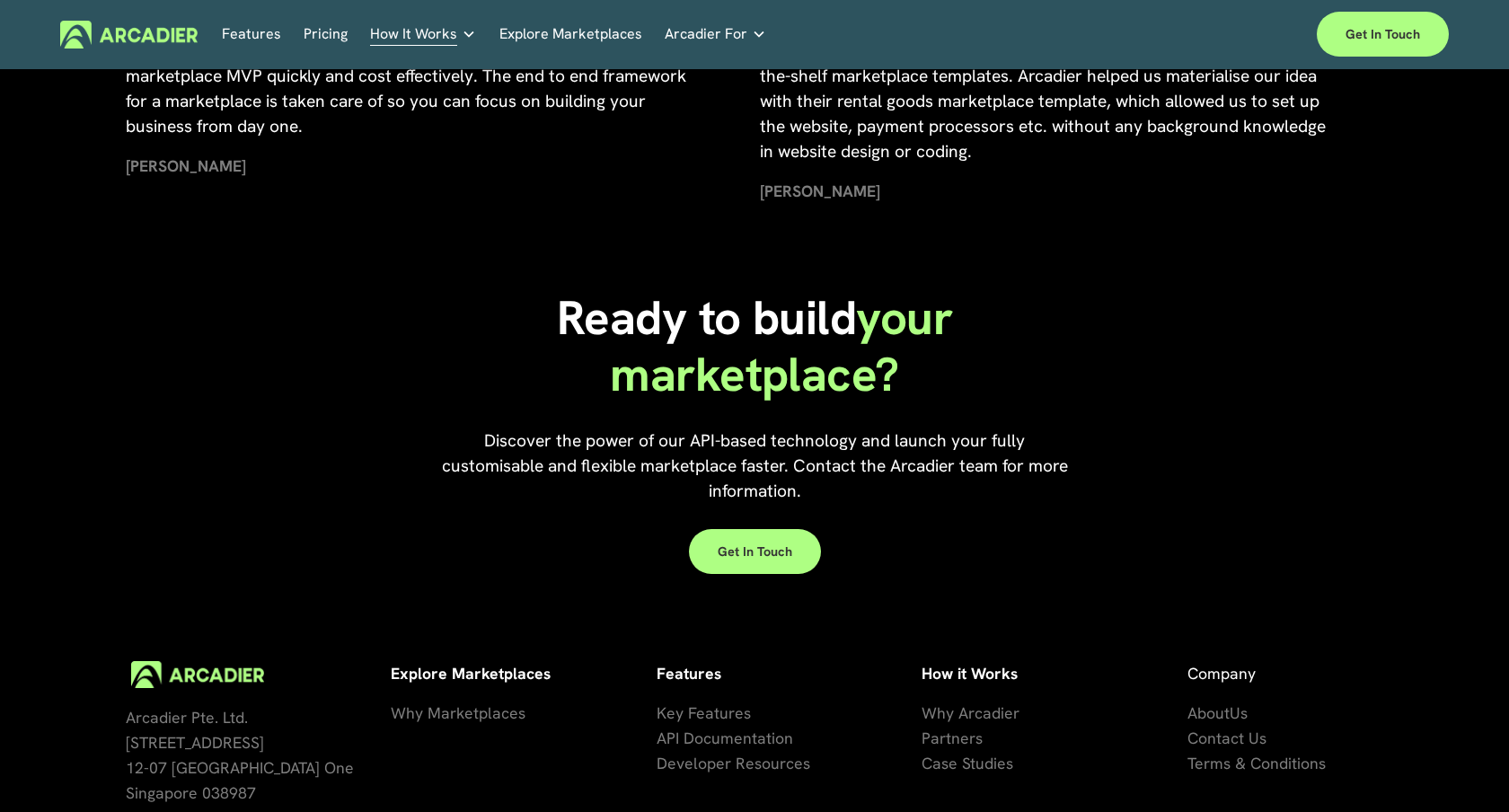
scroll to position [1969, 0]
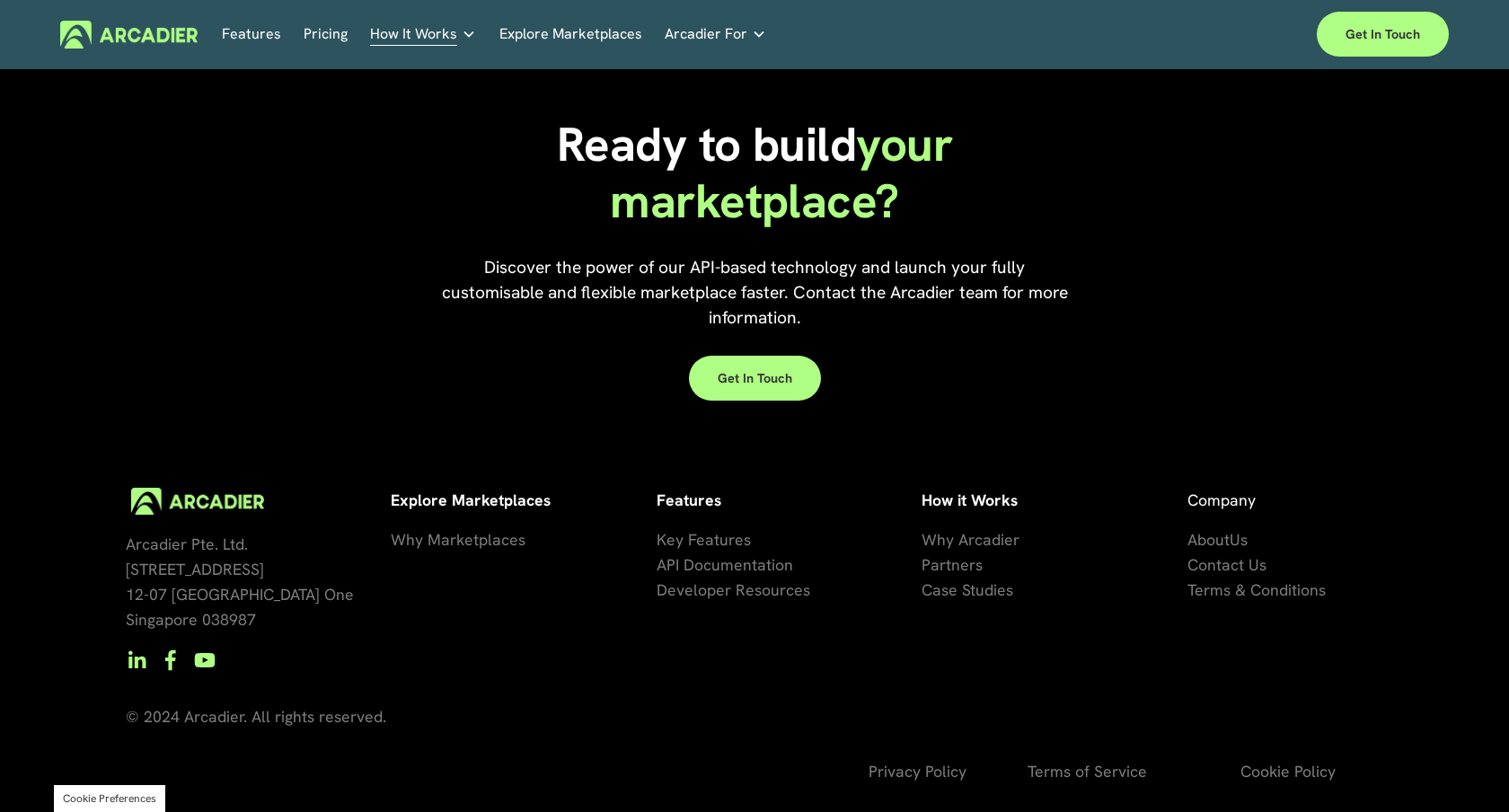
click at [727, 587] on span "Developer Resources" at bounding box center [733, 590] width 154 height 21
